Goal: Navigation & Orientation: Find specific page/section

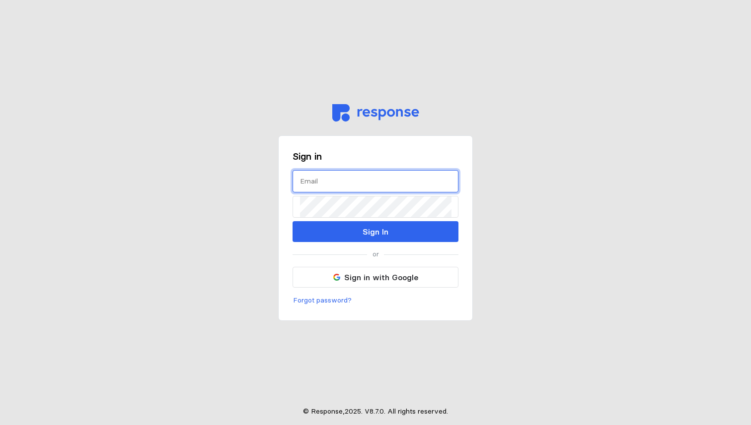
click at [351, 186] on input "text" at bounding box center [375, 181] width 151 height 21
type input "[PERSON_NAME][EMAIL_ADDRESS][DOMAIN_NAME]"
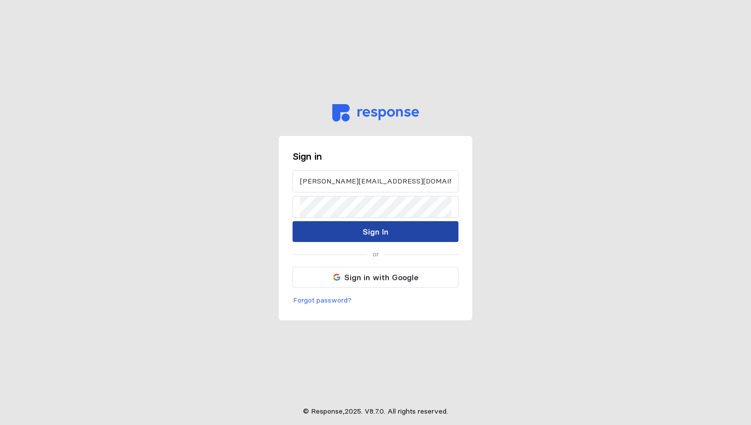
click at [392, 230] on button "Sign In" at bounding box center [375, 231] width 166 height 21
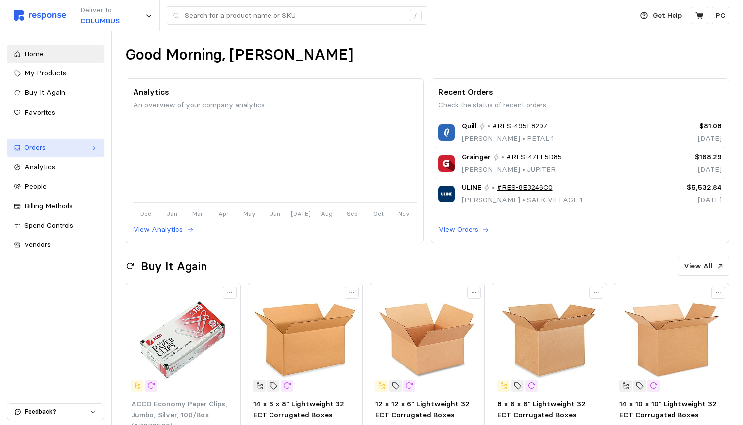
click at [101, 148] on link "Orders" at bounding box center [55, 148] width 97 height 18
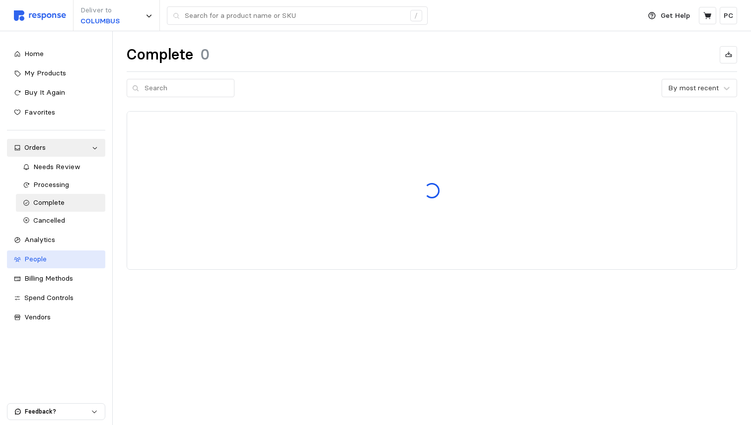
click at [70, 255] on div "People" at bounding box center [61, 259] width 74 height 11
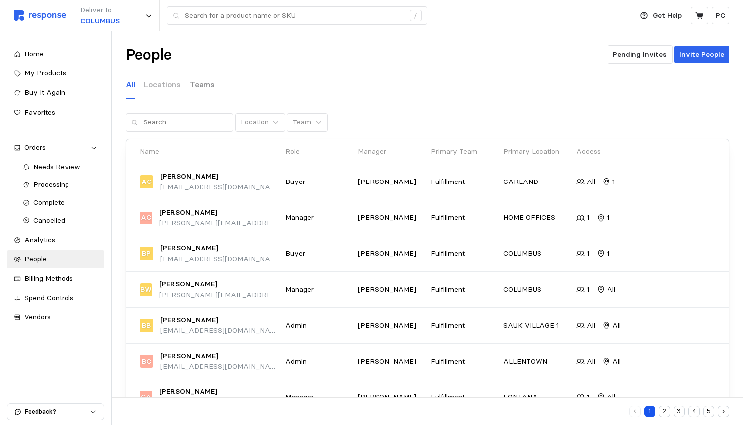
click at [206, 85] on p "Teams" at bounding box center [202, 84] width 25 height 12
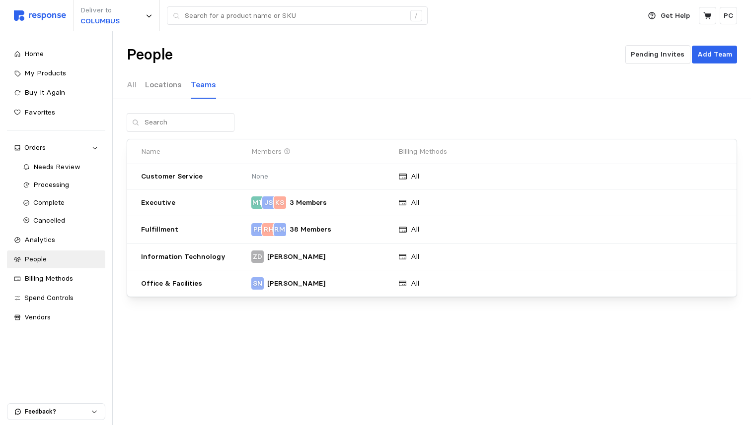
click at [168, 83] on p "Locations" at bounding box center [163, 84] width 37 height 12
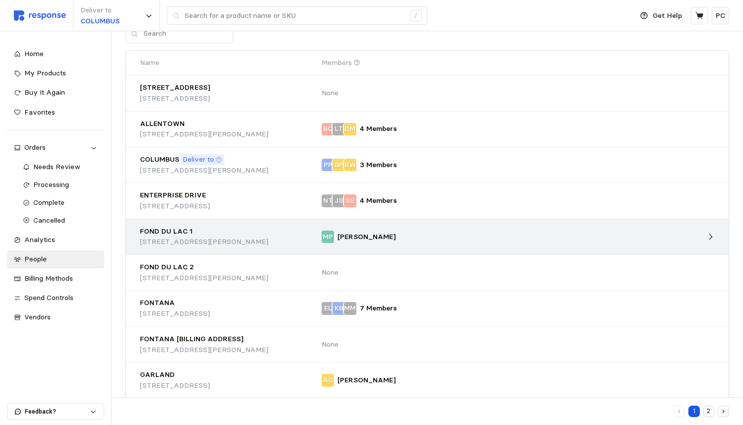
scroll to position [139, 0]
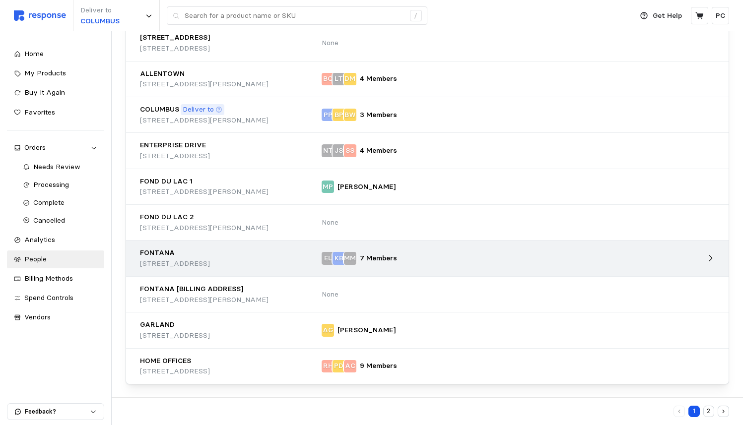
click at [467, 260] on div at bounding box center [572, 259] width 291 height 16
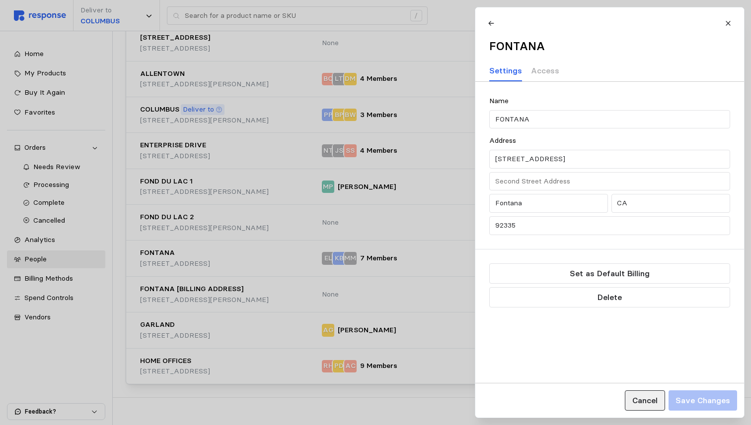
click at [646, 406] on p "Cancel" at bounding box center [644, 401] width 25 height 12
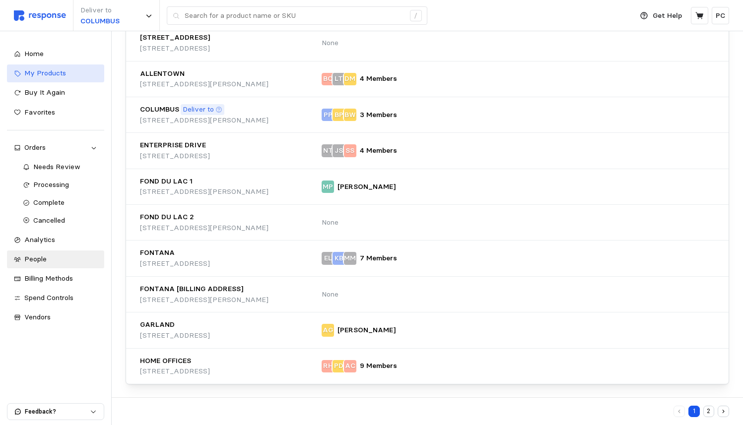
click at [61, 79] on link "My Products" at bounding box center [55, 74] width 97 height 18
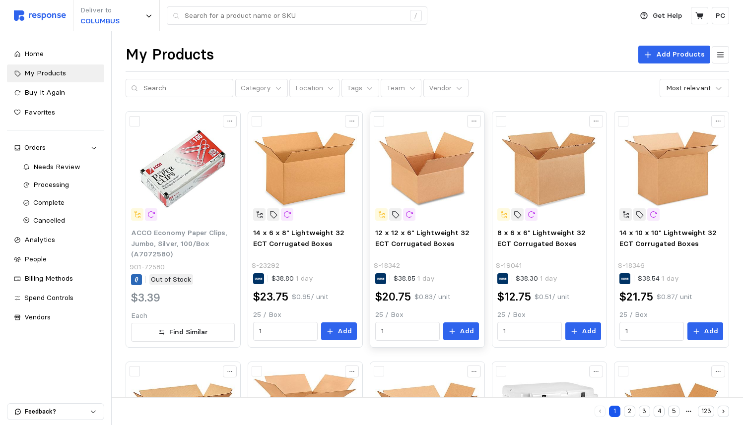
drag, startPoint x: 317, startPoint y: 215, endPoint x: 476, endPoint y: 135, distance: 177.6
click at [52, 261] on div "People" at bounding box center [60, 259] width 73 height 11
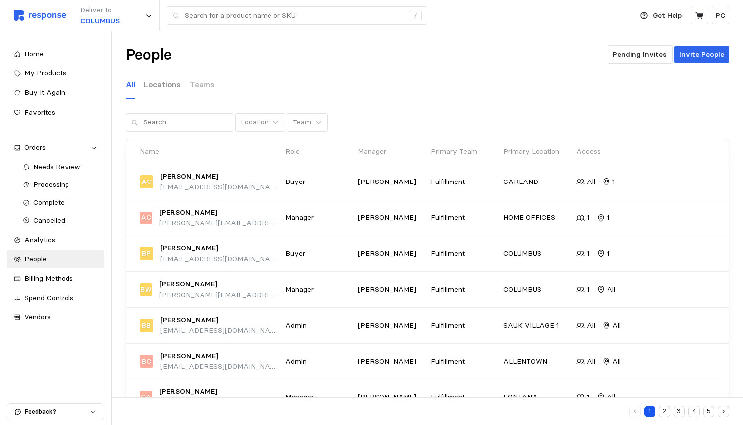
click at [168, 83] on p "Locations" at bounding box center [162, 84] width 37 height 12
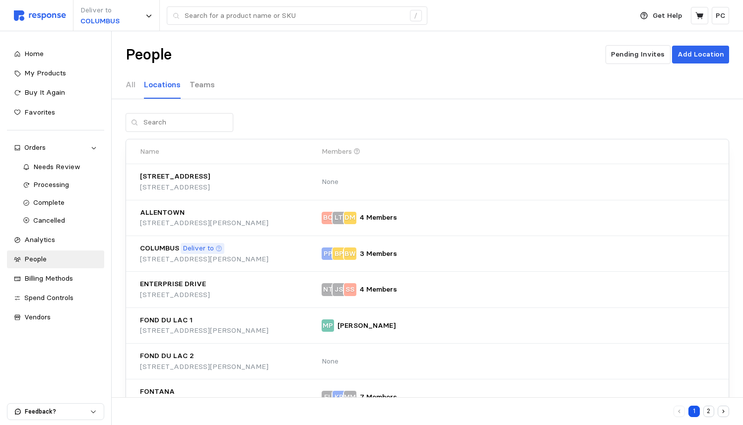
click at [204, 89] on p "Teams" at bounding box center [202, 84] width 25 height 12
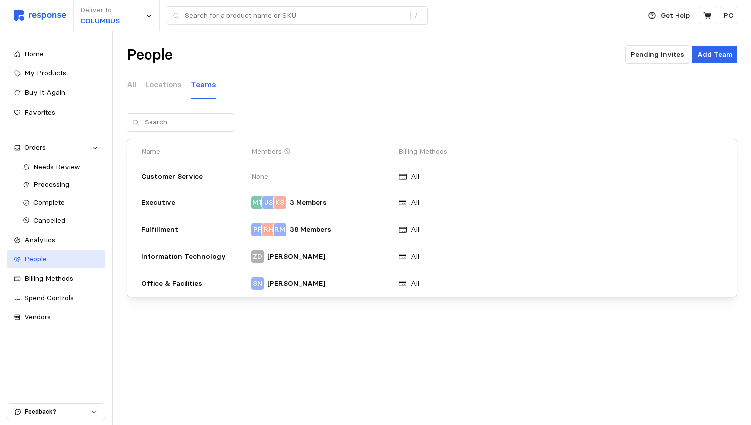
click at [55, 260] on div "People" at bounding box center [61, 259] width 74 height 11
